Goal: Task Accomplishment & Management: Manage account settings

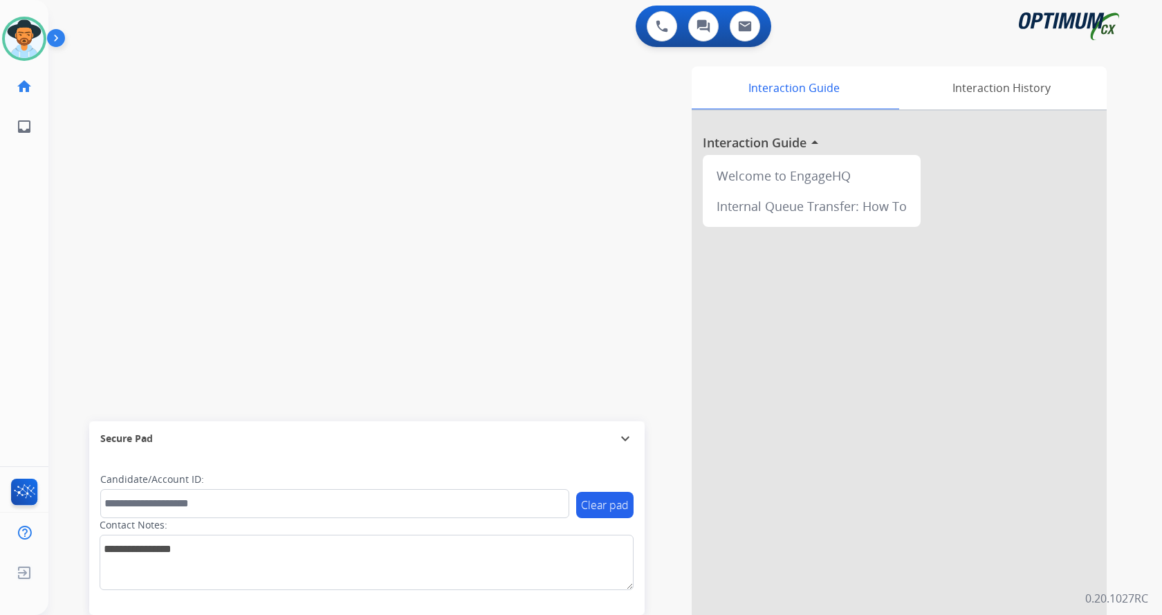
click at [1078, 285] on div at bounding box center [898, 369] width 415 height 516
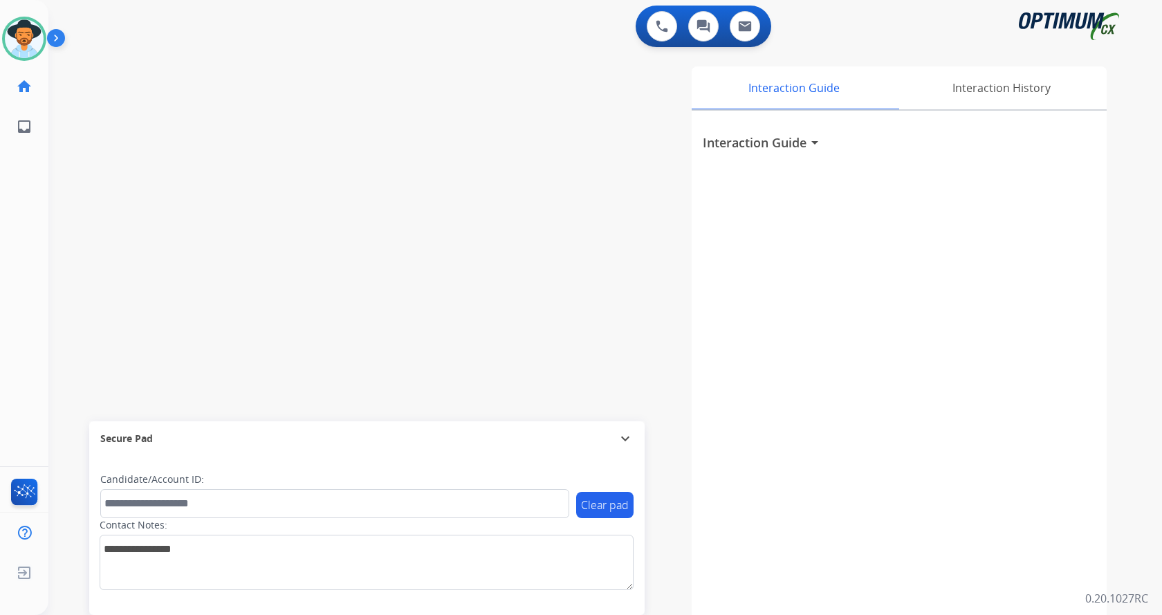
click at [315, 159] on div "swap_horiz Break voice bridge close_fullscreen Connect 3-Way Call merge_type Se…" at bounding box center [588, 338] width 1080 height 577
click at [57, 36] on img at bounding box center [59, 41] width 24 height 26
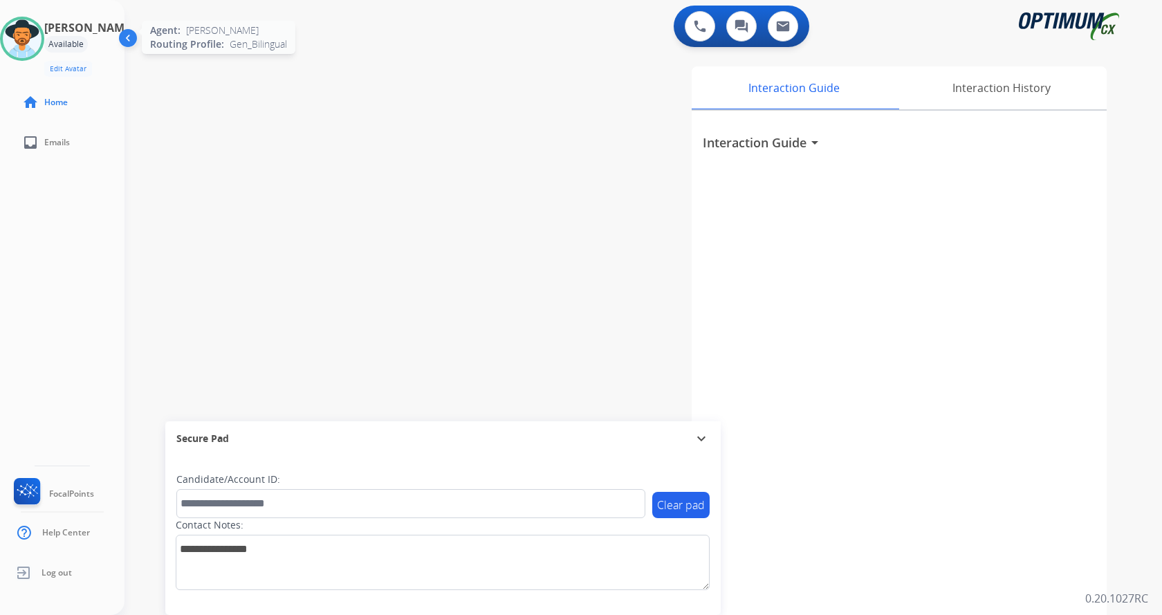
click at [28, 40] on img at bounding box center [22, 38] width 39 height 39
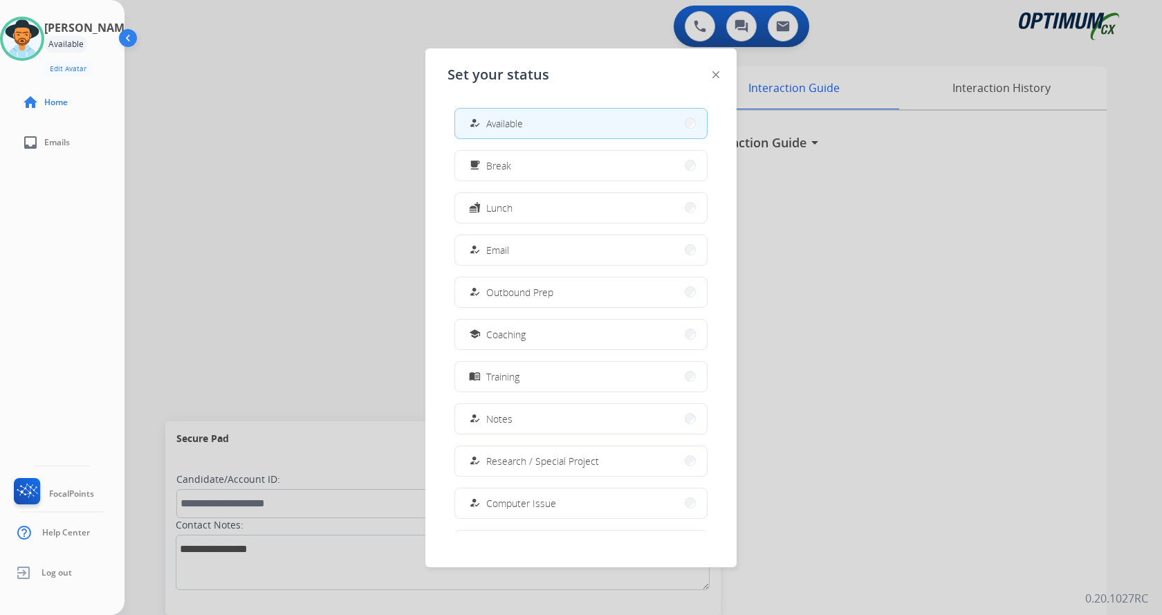
click at [335, 93] on div at bounding box center [581, 307] width 1162 height 615
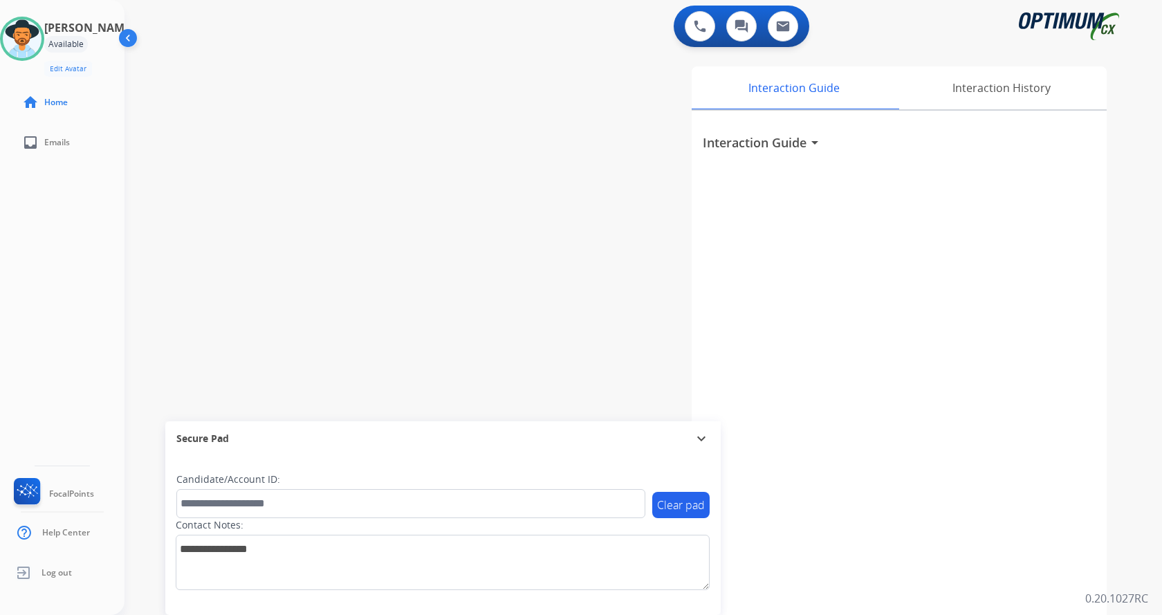
drag, startPoint x: 353, startPoint y: 172, endPoint x: 360, endPoint y: 176, distance: 7.7
click at [353, 173] on div "swap_horiz Break voice bridge close_fullscreen Connect 3-Way Call merge_type Se…" at bounding box center [626, 338] width 1004 height 577
drag, startPoint x: 44, startPoint y: 38, endPoint x: 122, endPoint y: 104, distance: 102.0
click at [41, 37] on img at bounding box center [22, 38] width 39 height 39
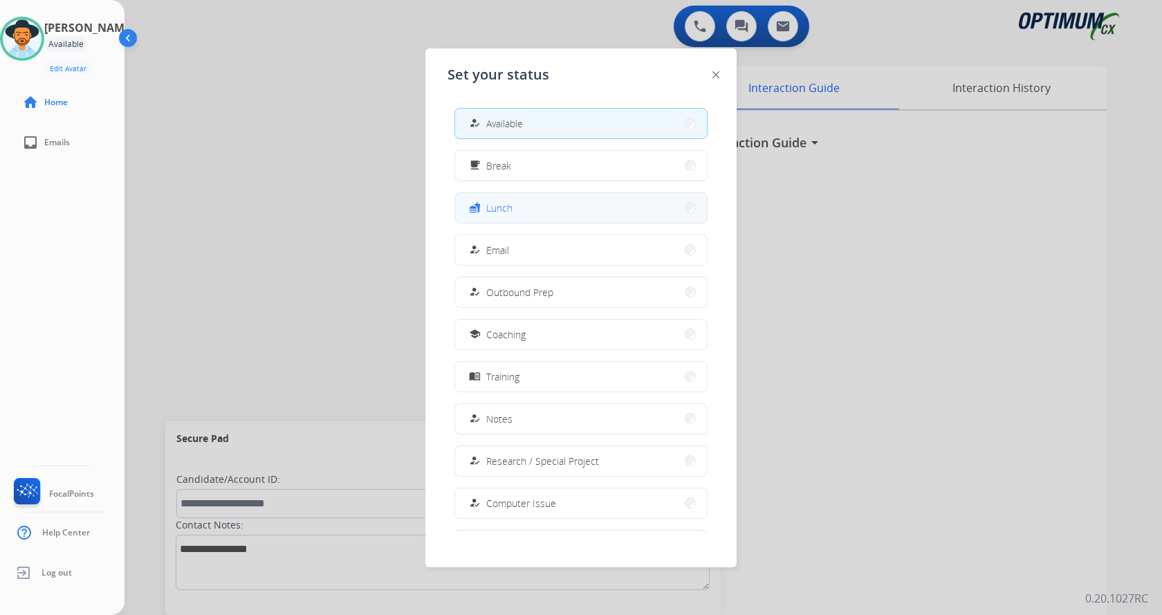
click at [552, 214] on button "fastfood Lunch" at bounding box center [581, 208] width 252 height 30
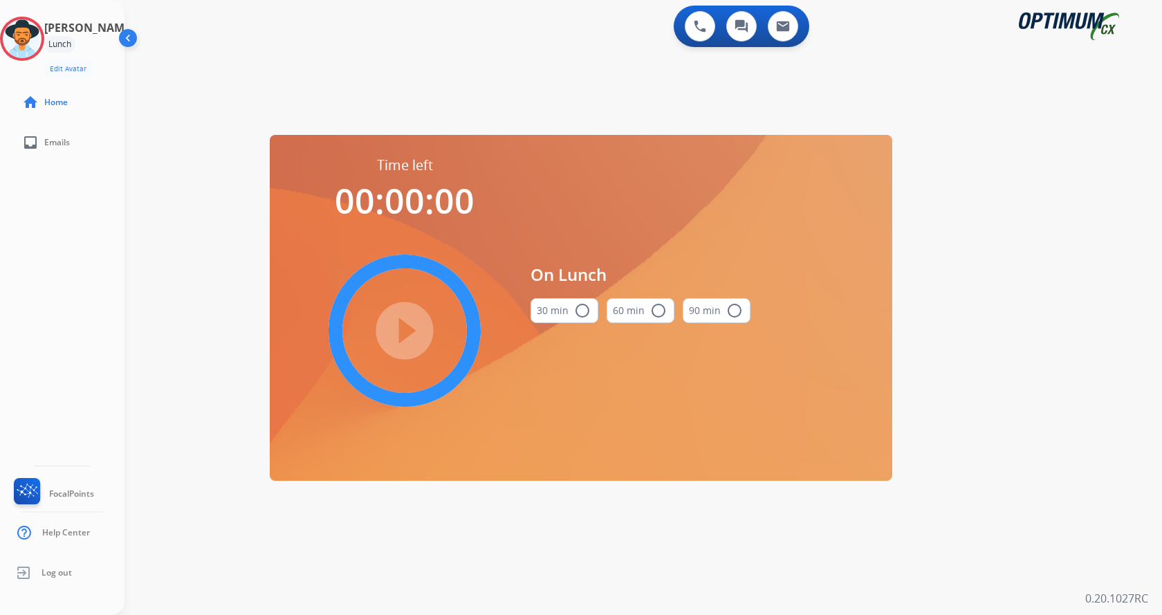
click at [585, 297] on div "30 min radio_button_unchecked" at bounding box center [564, 310] width 68 height 47
drag, startPoint x: 582, startPoint y: 310, endPoint x: 481, endPoint y: 320, distance: 100.7
click at [577, 311] on mat-icon "radio_button_unchecked" at bounding box center [582, 310] width 17 height 17
click at [413, 336] on mat-icon "play_circle_filled" at bounding box center [404, 330] width 17 height 17
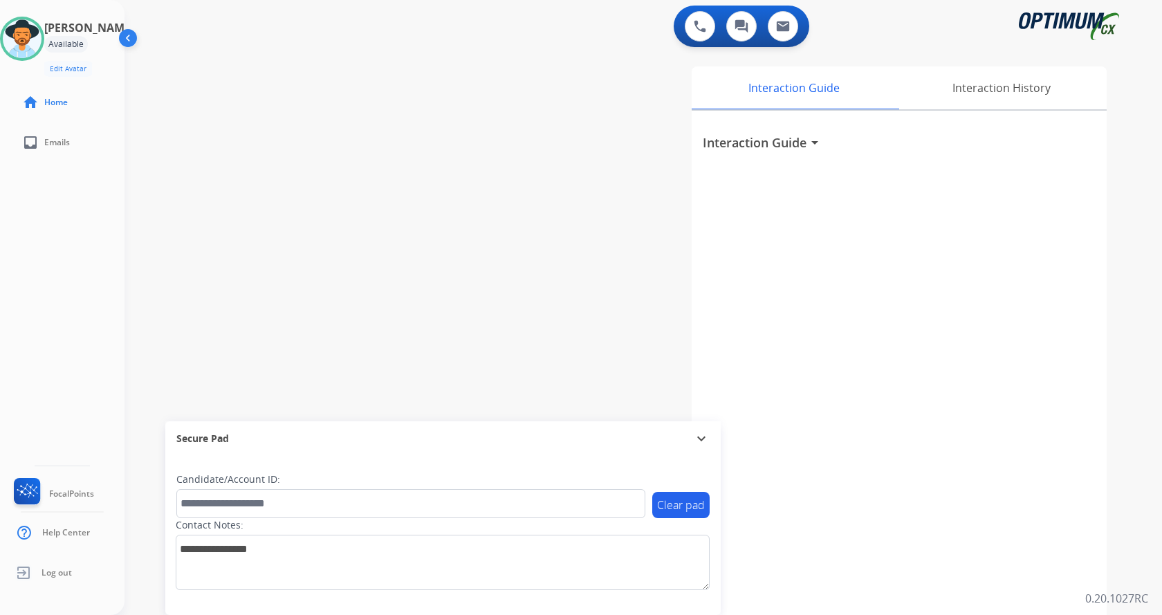
click at [68, 288] on div "[PERSON_NAME] Available Edit Avatar Agent: [PERSON_NAME] Profile: Gen_Bilingual…" at bounding box center [62, 307] width 124 height 615
click at [27, 39] on img at bounding box center [22, 38] width 39 height 39
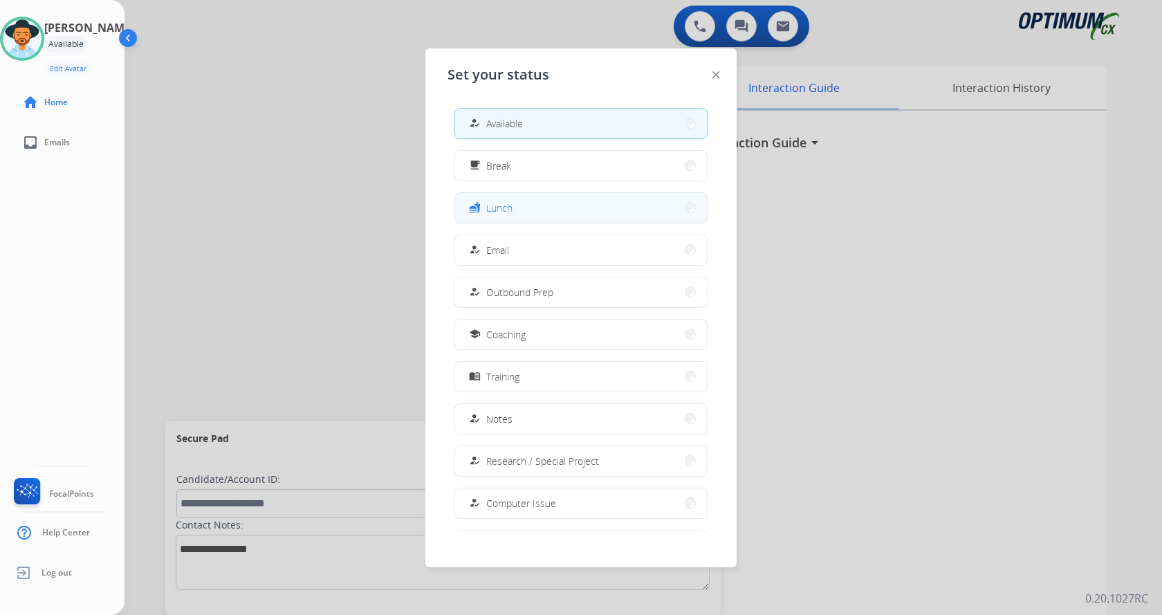
click at [524, 209] on button "fastfood Lunch" at bounding box center [581, 208] width 252 height 30
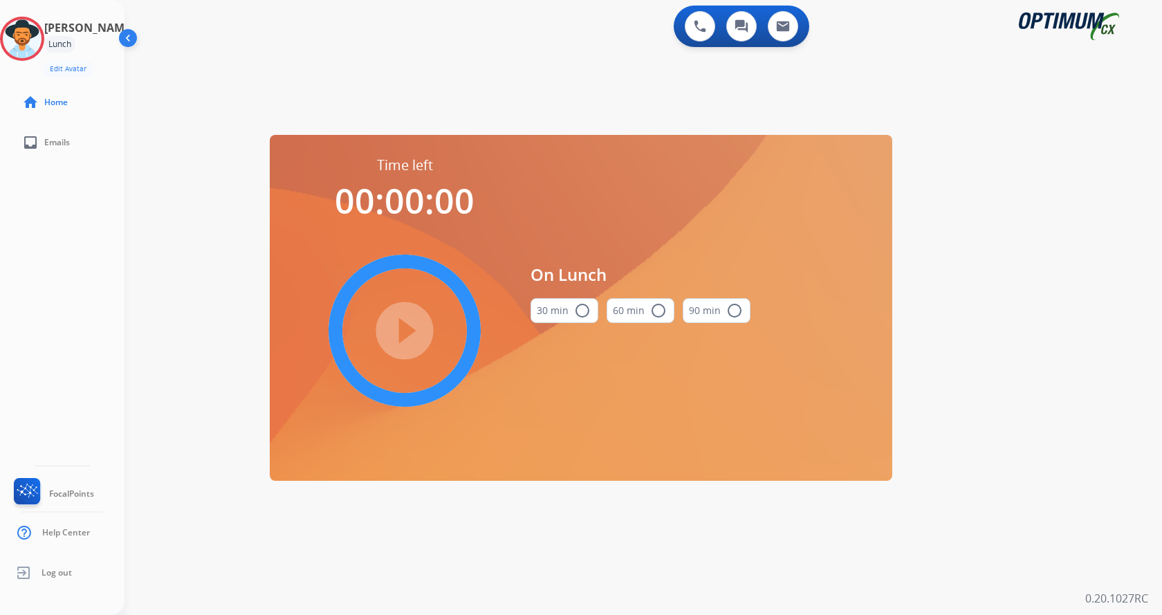
click at [221, 93] on div "swap_horiz Break voice bridge close_fullscreen Connect 3-Way Call merge_type Se…" at bounding box center [626, 83] width 1004 height 66
click at [414, 89] on div "swap_horiz Break voice bridge close_fullscreen Connect 3-Way Call merge_type Se…" at bounding box center [626, 83] width 1004 height 66
click at [1135, 337] on div "0 Voice Interactions 0 Chat Interactions 0 Email Interactions swap_horiz Break …" at bounding box center [642, 307] width 1037 height 615
click at [364, 96] on div "swap_horiz Break voice bridge close_fullscreen Connect 3-Way Call merge_type Se…" at bounding box center [626, 83] width 1004 height 66
